Goal: Navigation & Orientation: Find specific page/section

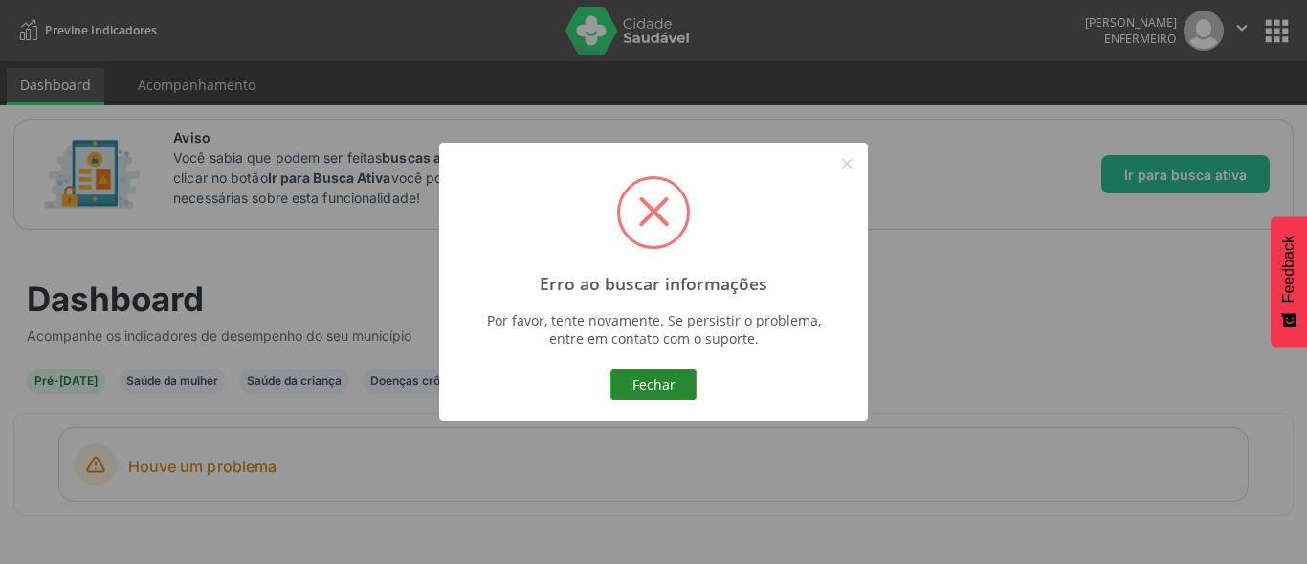
click at [661, 378] on button "Fechar" at bounding box center [654, 384] width 86 height 33
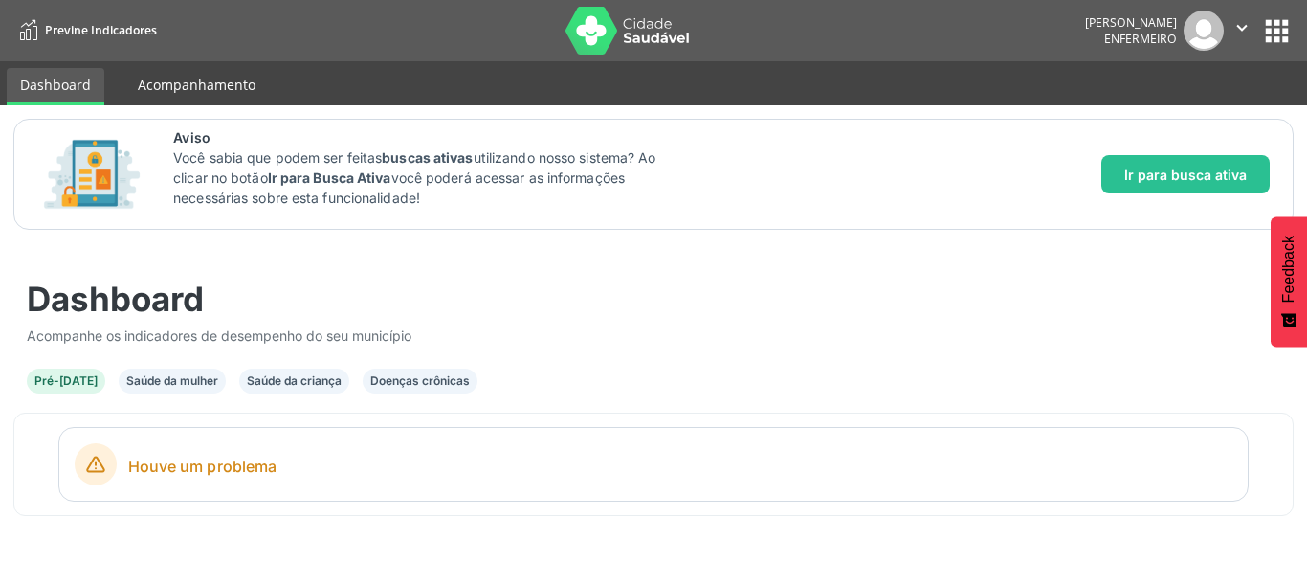
click at [189, 94] on link "Acompanhamento" at bounding box center [196, 84] width 144 height 33
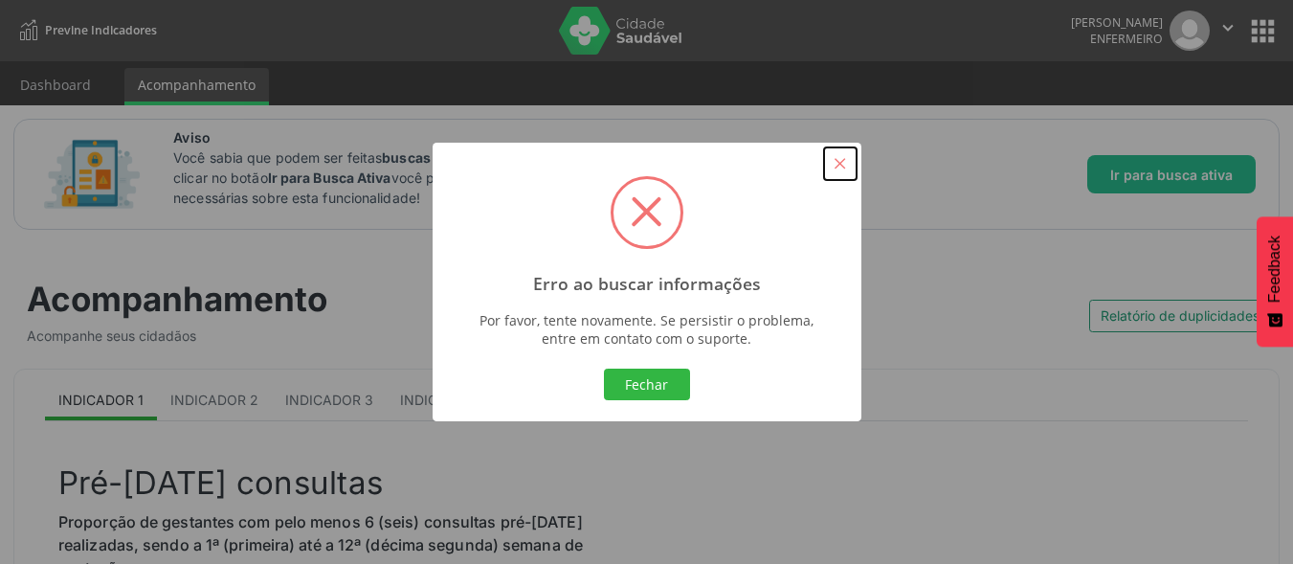
click at [847, 160] on button "×" at bounding box center [840, 163] width 33 height 33
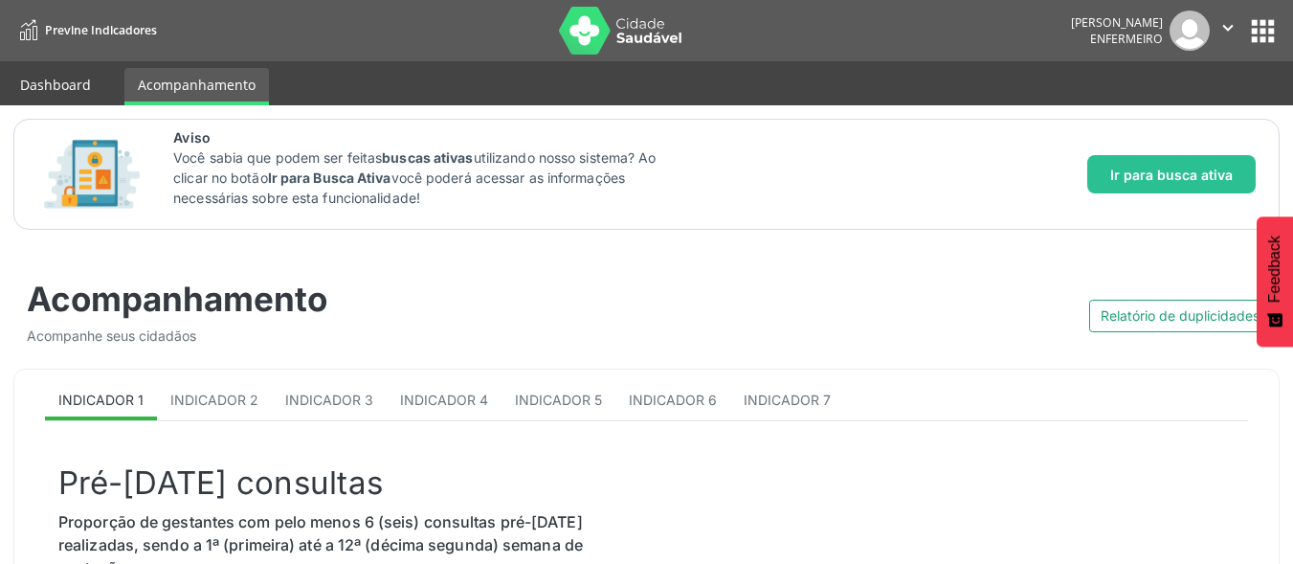
click at [54, 94] on link "Dashboard" at bounding box center [56, 84] width 98 height 33
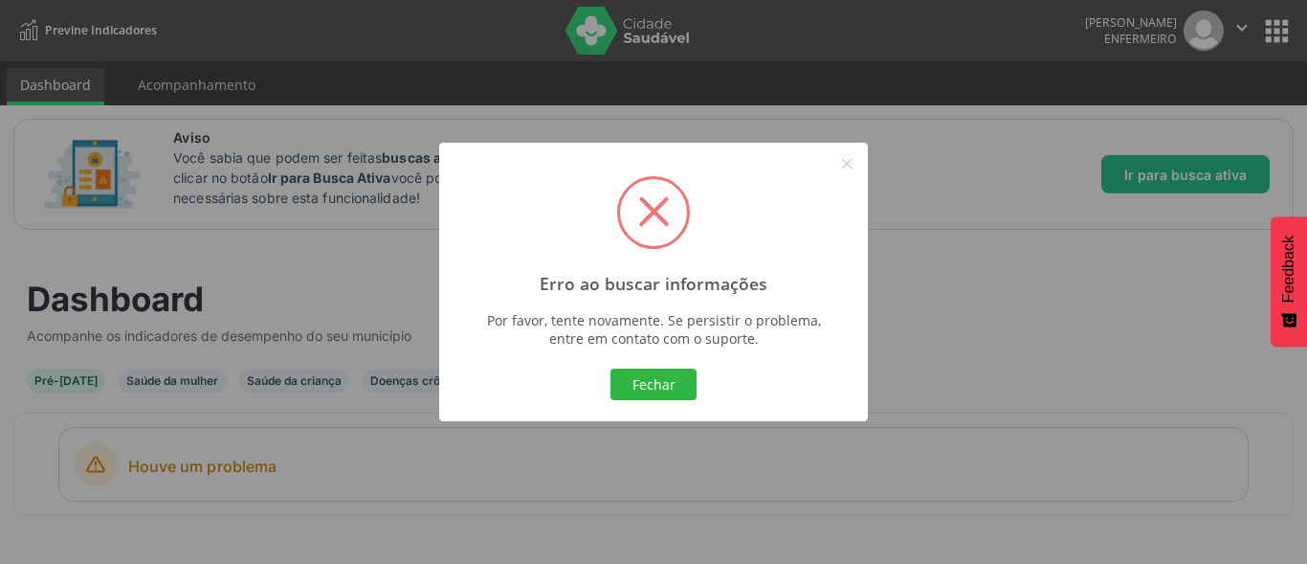
click at [1249, 21] on div "Erro ao buscar informações × Por favor, tente novamente. Se persistir o problem…" at bounding box center [653, 282] width 1307 height 564
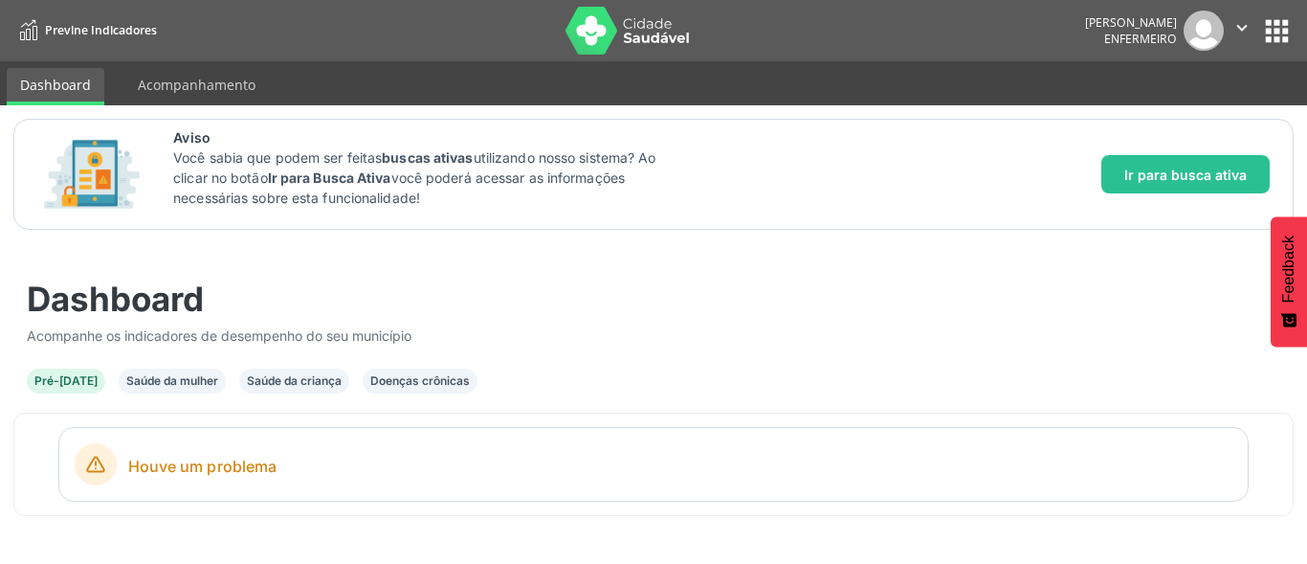
click at [1283, 23] on button "apps" at bounding box center [1276, 30] width 33 height 33
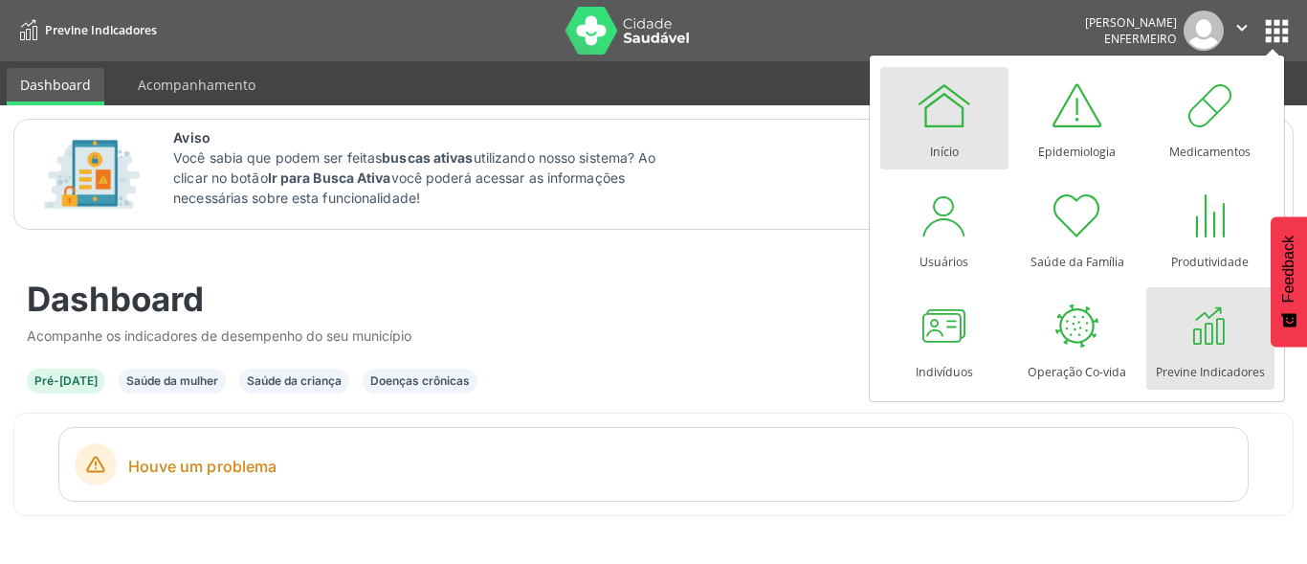
click at [959, 117] on div at bounding box center [944, 105] width 57 height 57
